Goal: Find specific page/section: Find specific page/section

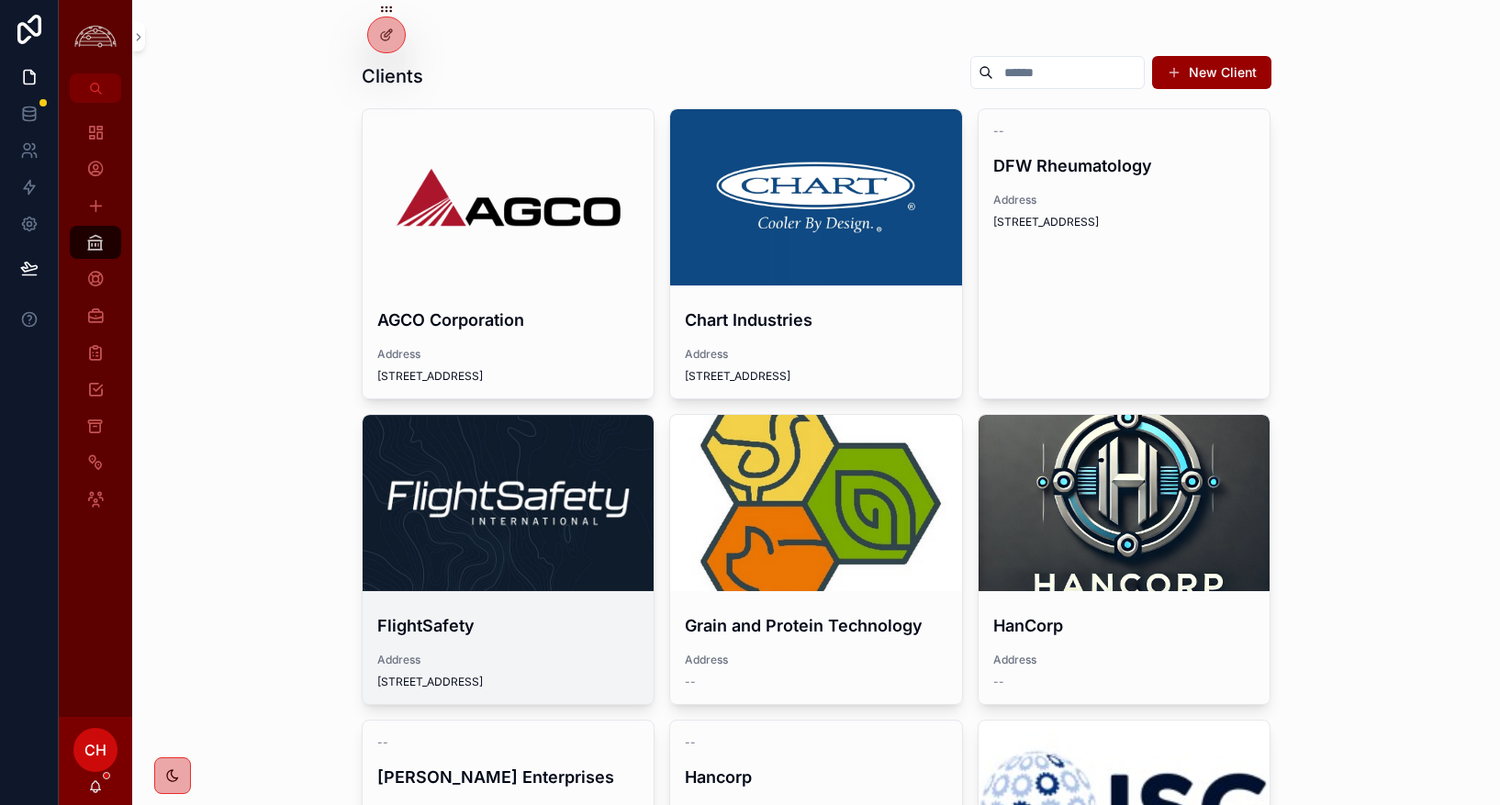
click at [546, 465] on div "scrollable content" at bounding box center [509, 503] width 292 height 176
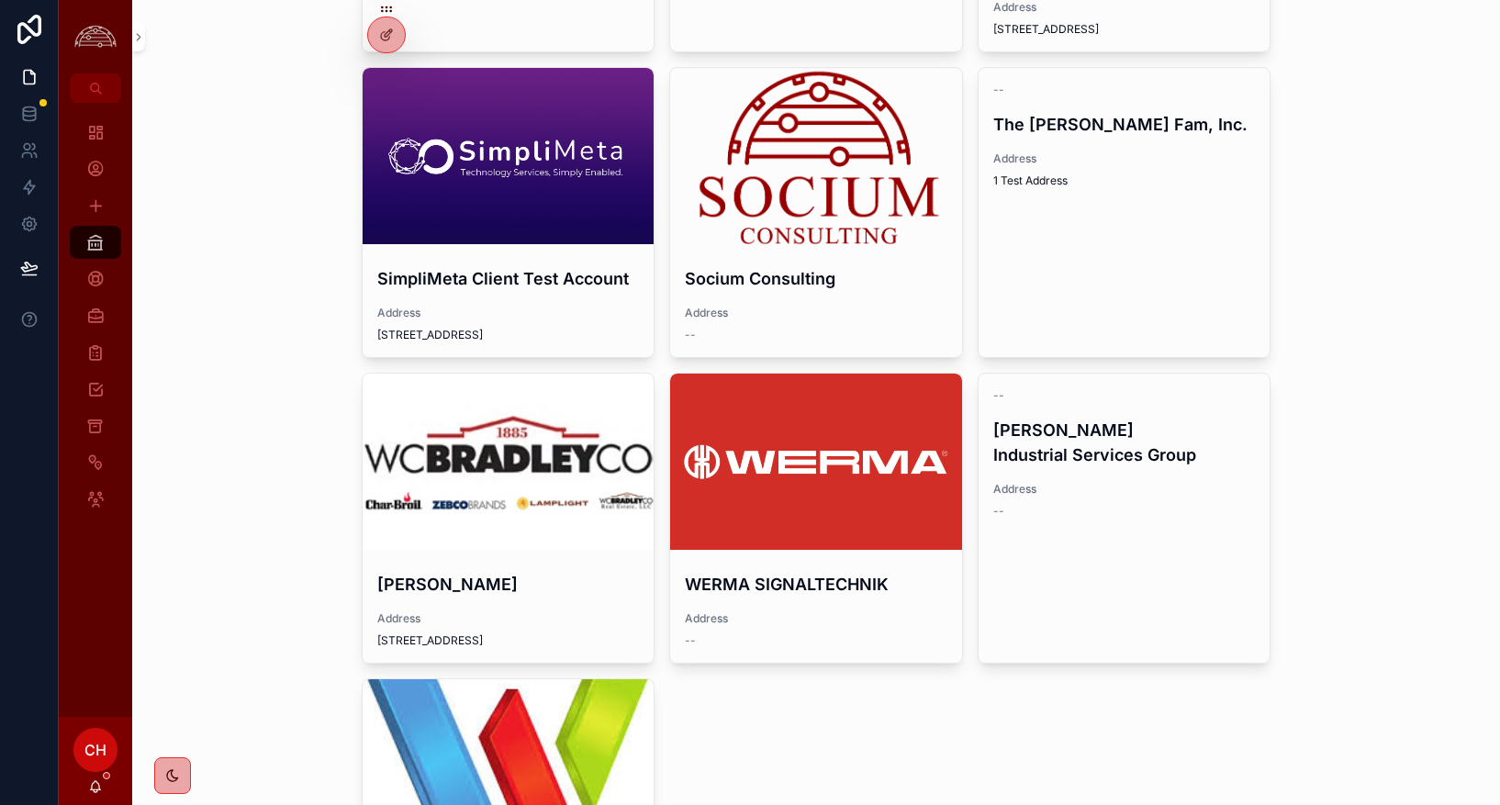
scroll to position [2181, 0]
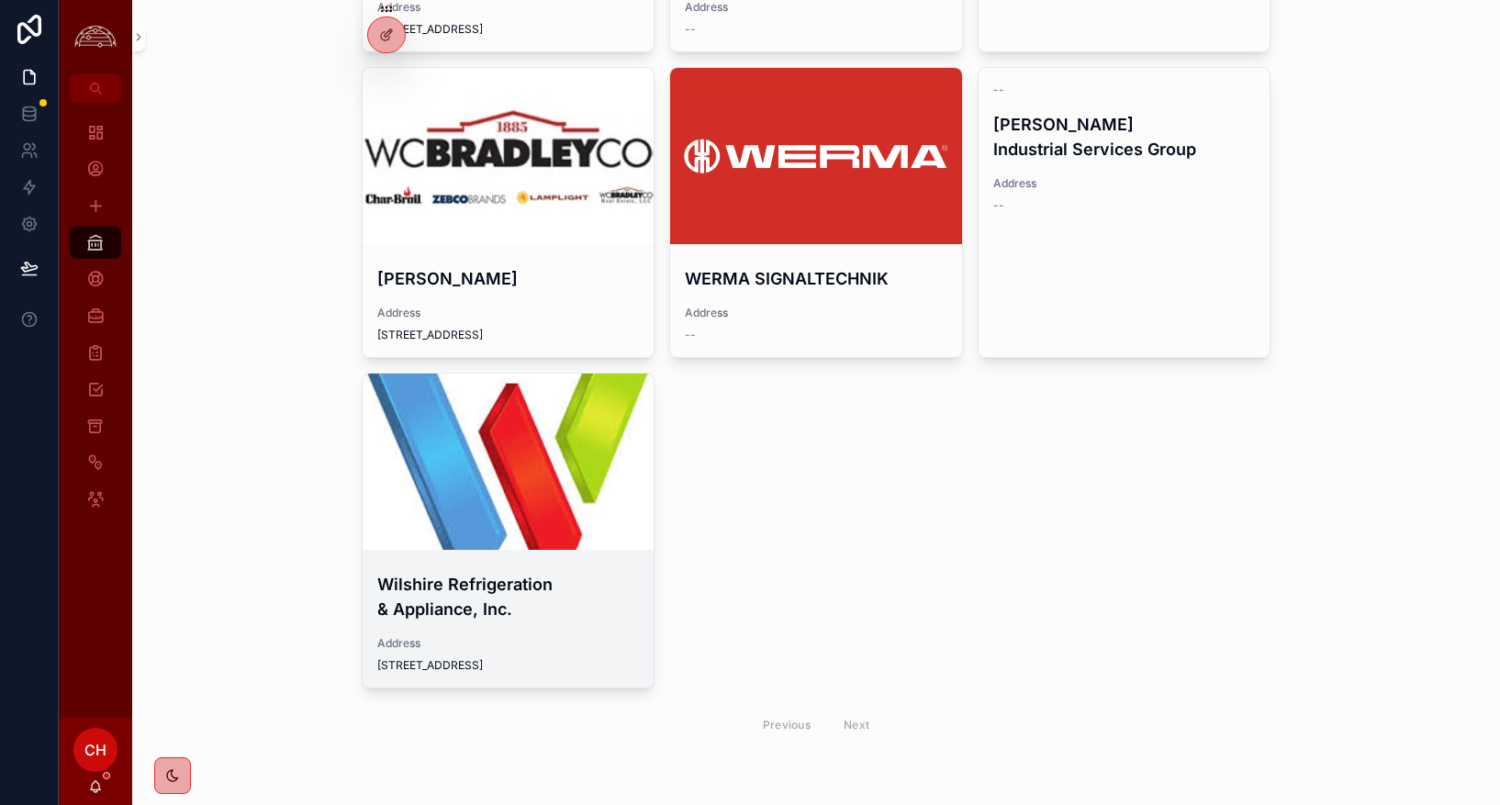
click at [446, 456] on div "scrollable content" at bounding box center [509, 462] width 292 height 22
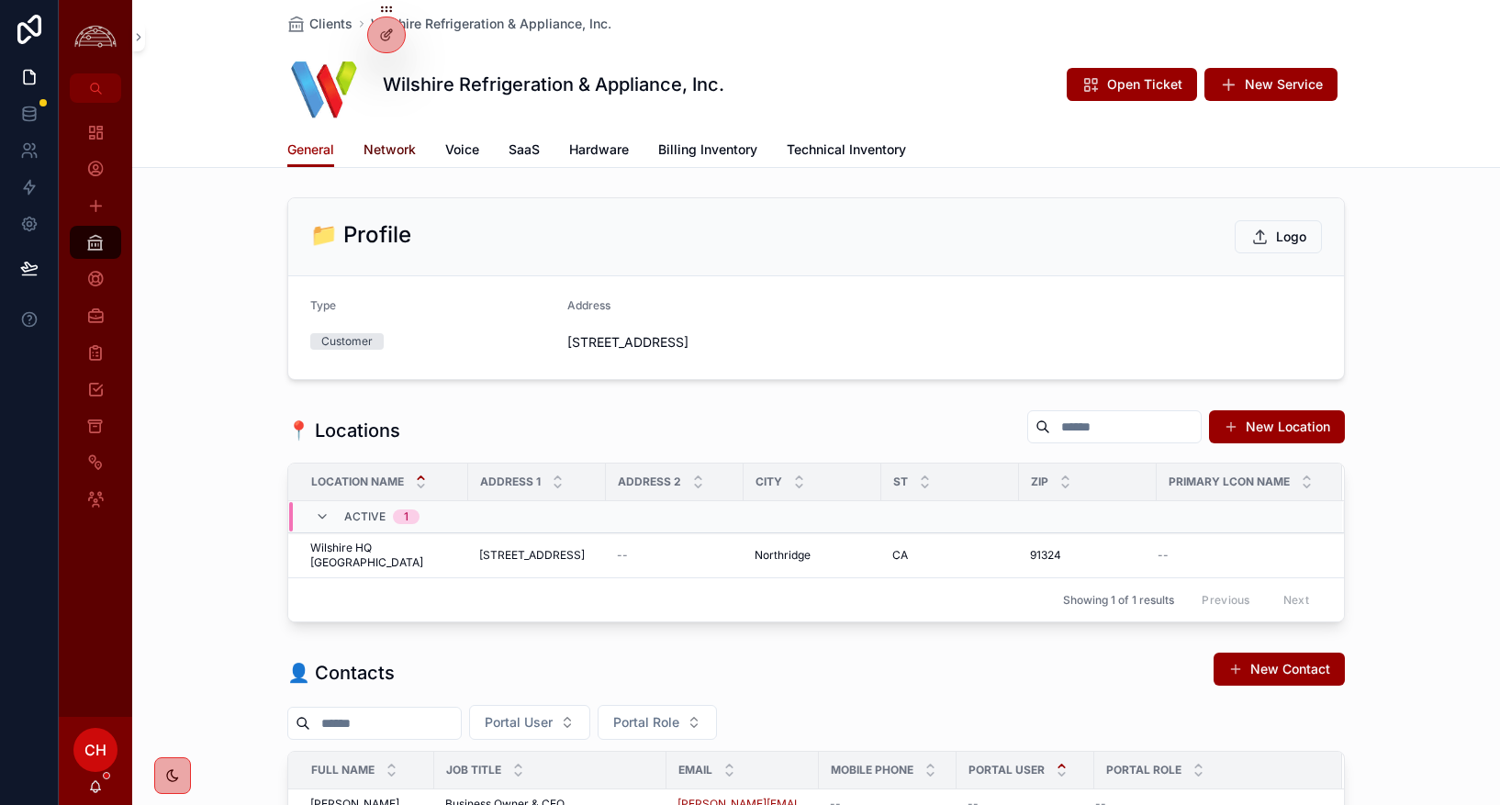
click at [387, 140] on span "Network" at bounding box center [390, 149] width 52 height 18
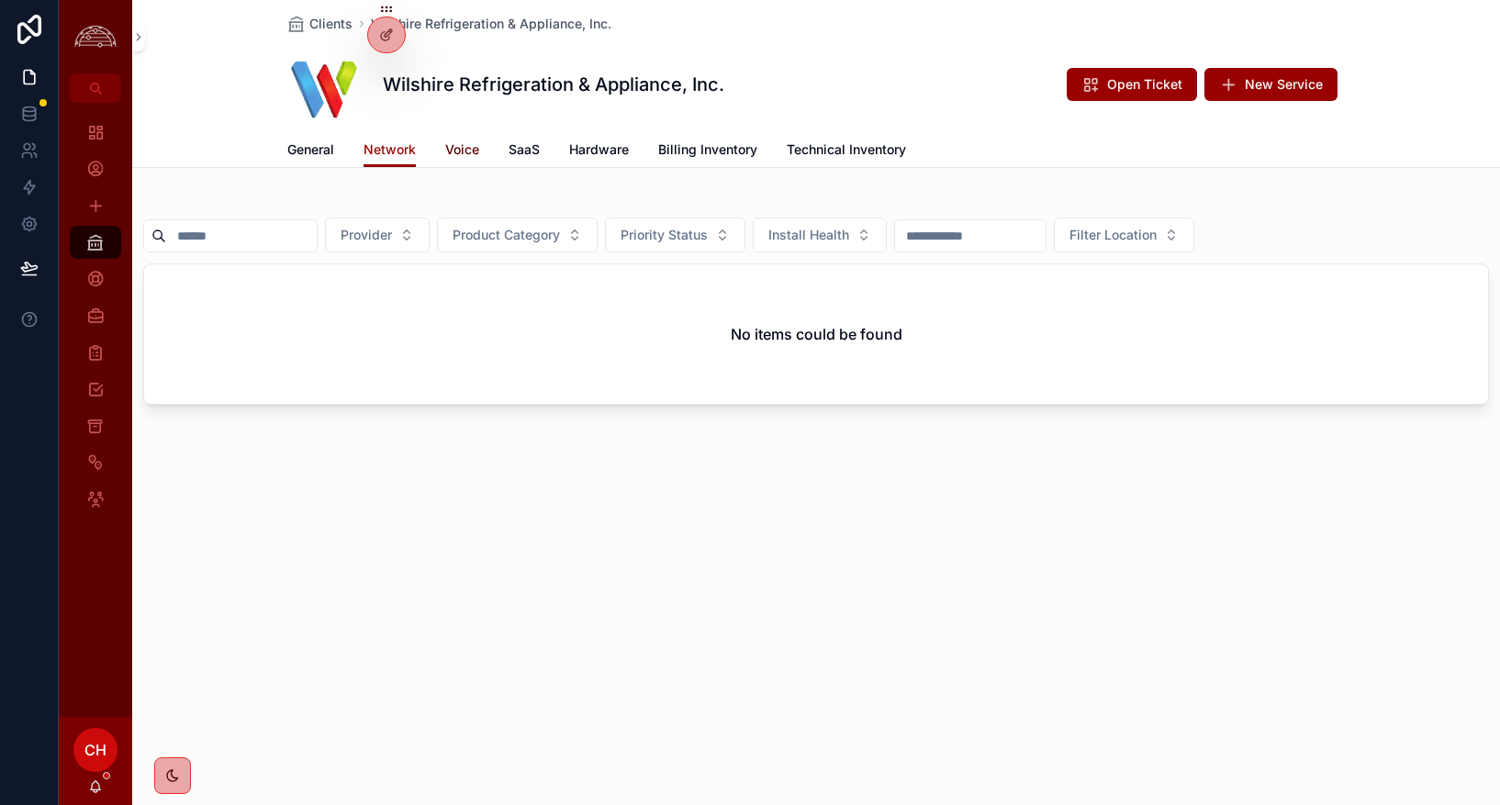
click at [460, 151] on span "Voice" at bounding box center [462, 149] width 34 height 18
click at [689, 140] on span "Billing Inventory" at bounding box center [707, 149] width 99 height 18
